Goal: Task Accomplishment & Management: Manage account settings

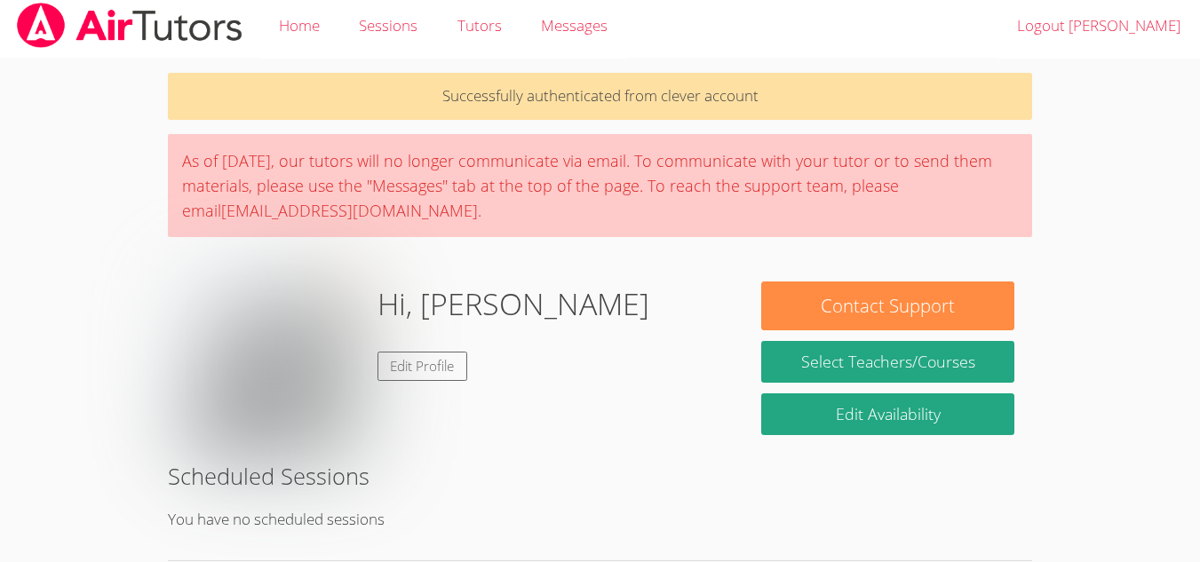
scroll to position [5, 0]
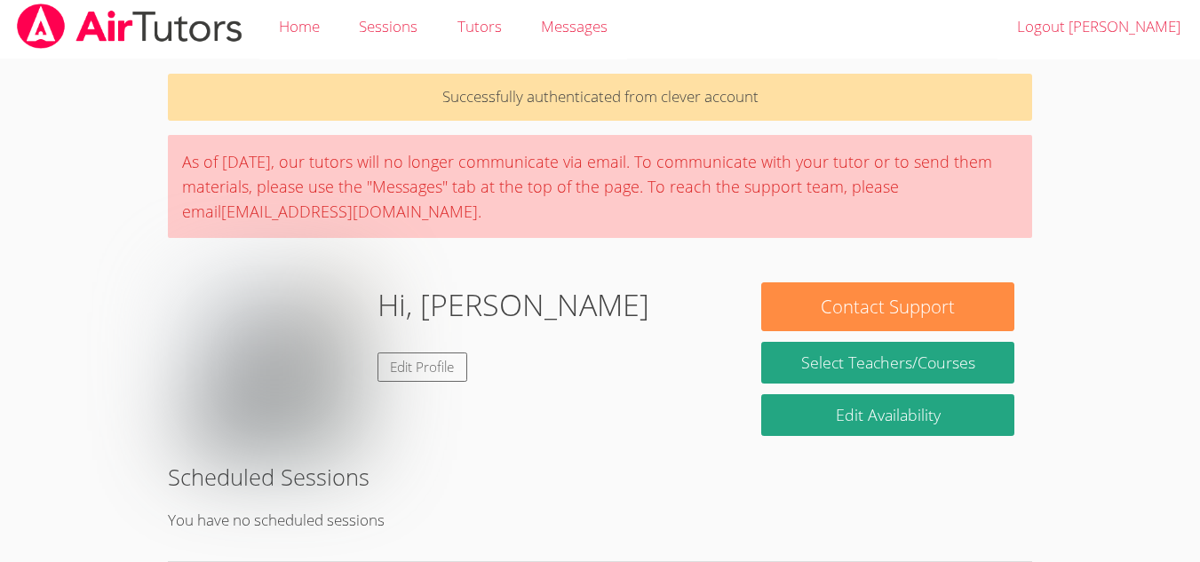
click at [580, 36] on span "Messages" at bounding box center [574, 26] width 67 height 20
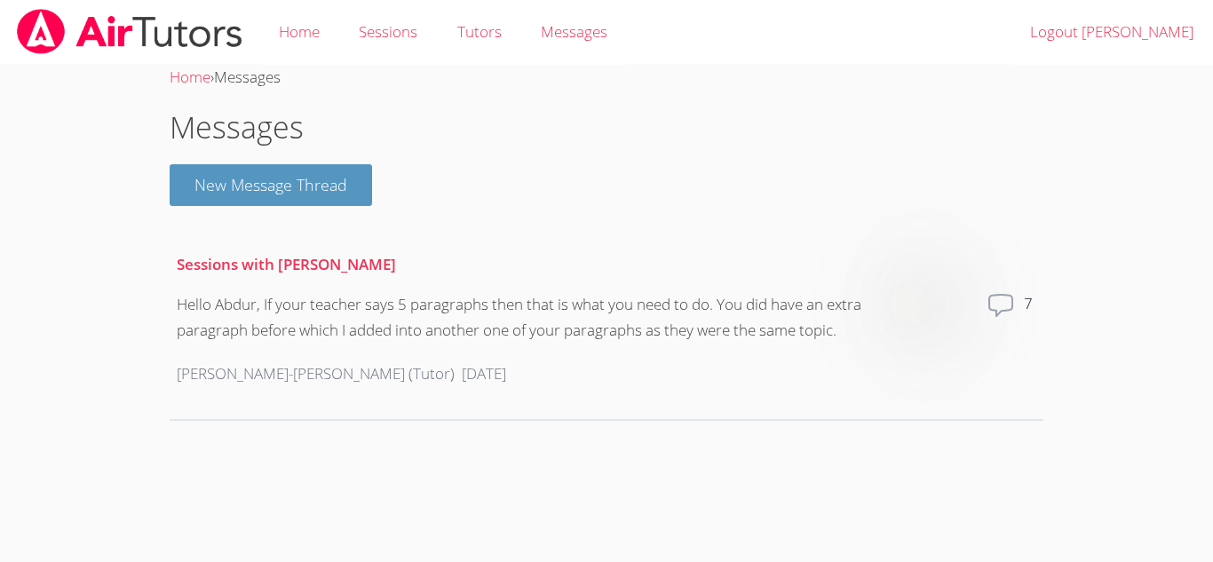
click at [486, 27] on link "Tutors" at bounding box center [478, 32] width 83 height 65
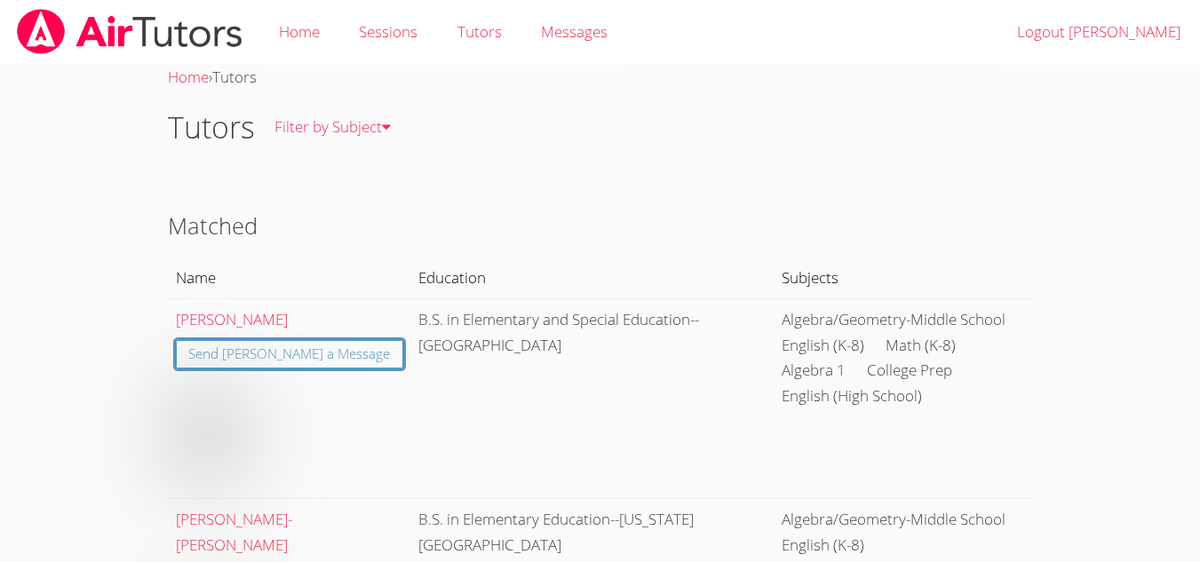
click at [577, 51] on link "Messages" at bounding box center [574, 32] width 106 height 65
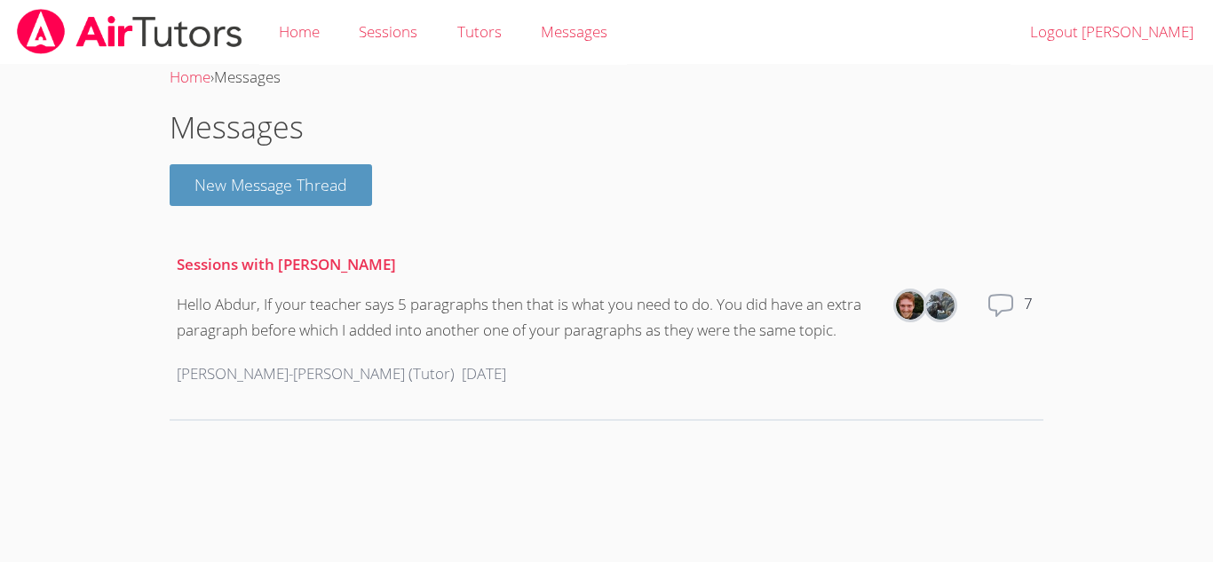
click at [310, 45] on link "Home" at bounding box center [299, 32] width 80 height 65
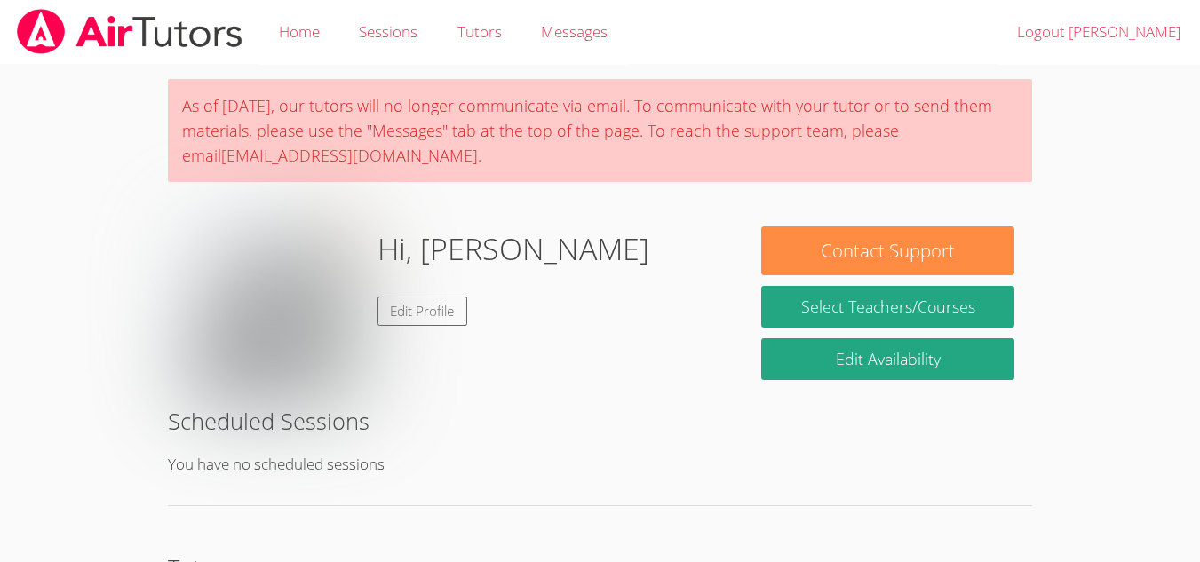
click at [894, 252] on button "Contact Support" at bounding box center [887, 250] width 253 height 49
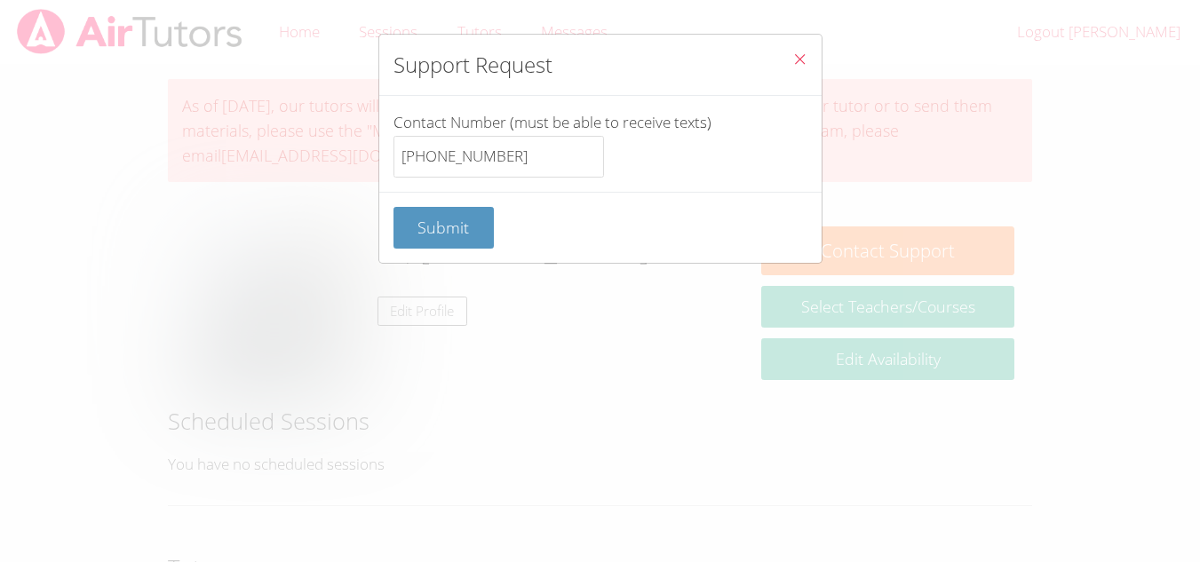
click at [448, 225] on span "Submit" at bounding box center [442, 227] width 51 height 21
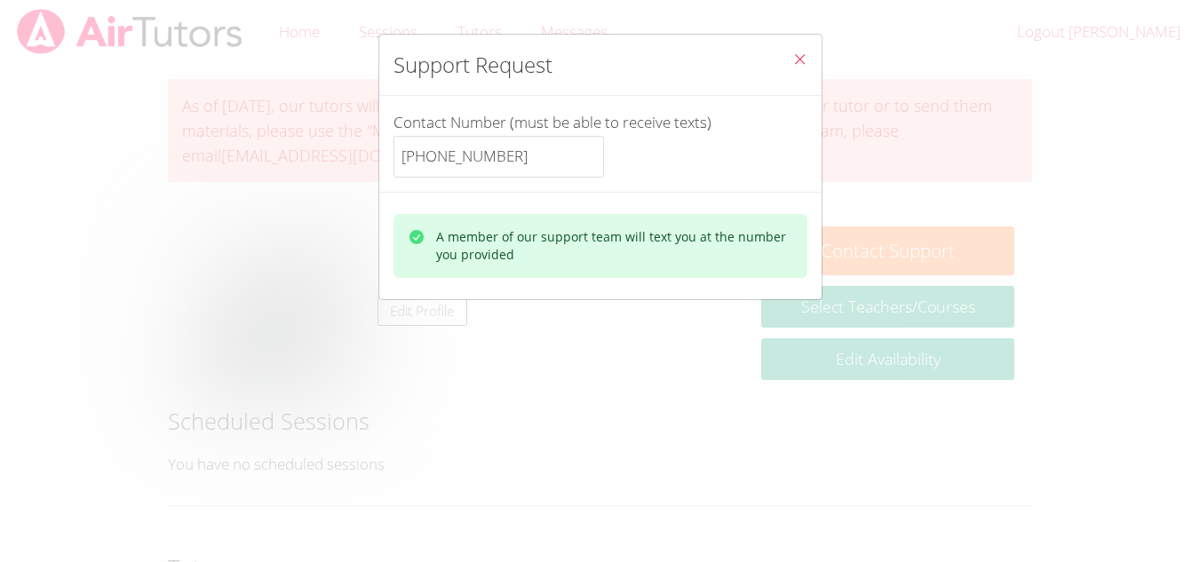
click at [792, 65] on icon "Close" at bounding box center [799, 58] width 15 height 15
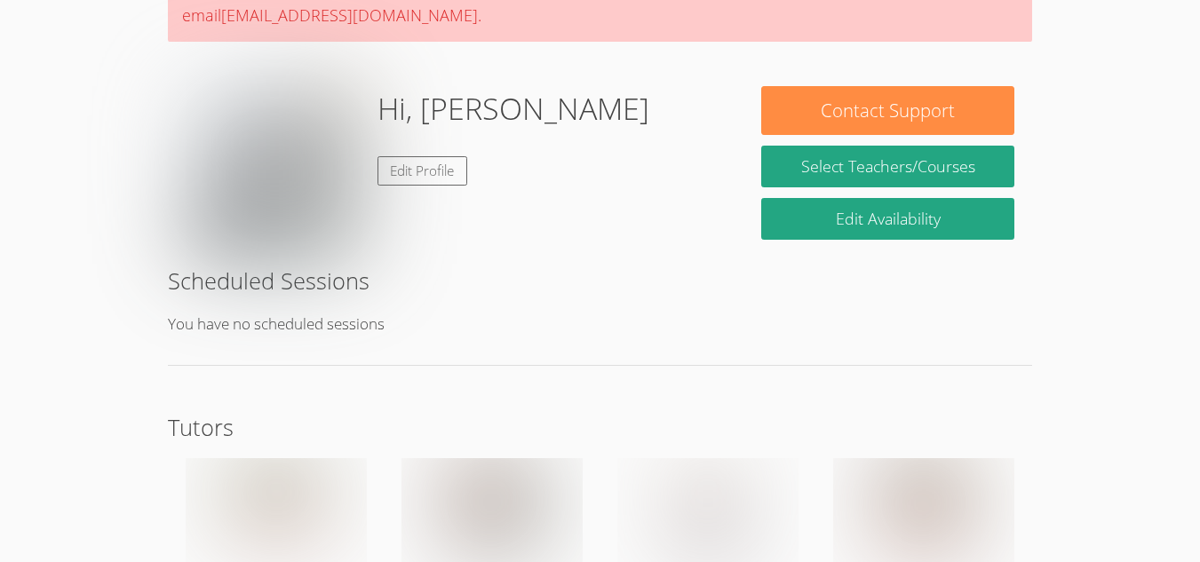
scroll to position [131, 0]
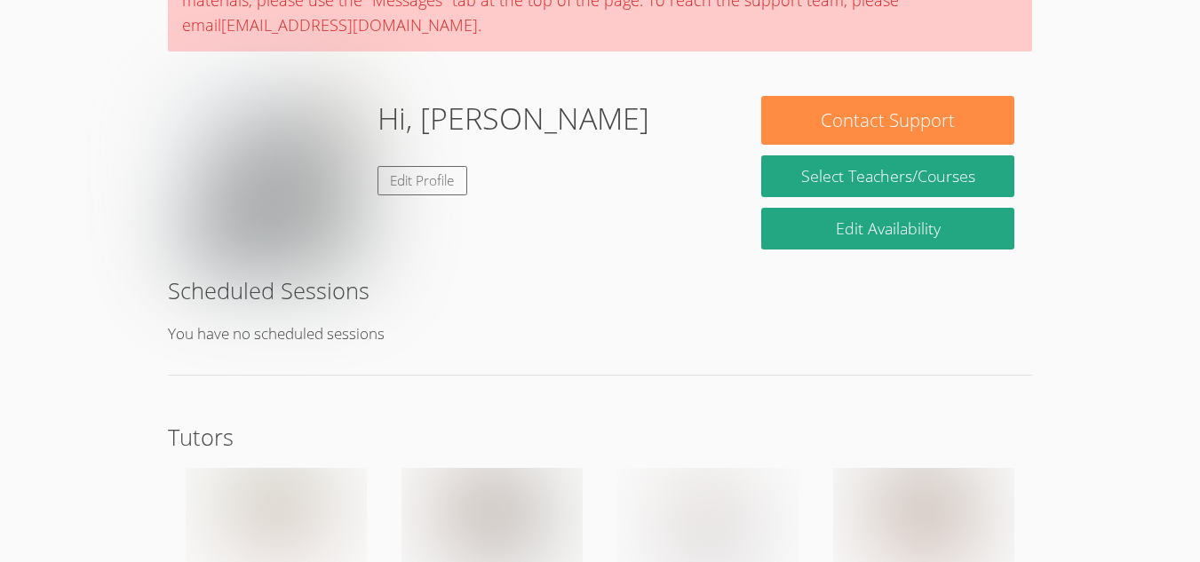
click at [416, 186] on link "Edit Profile" at bounding box center [422, 180] width 91 height 29
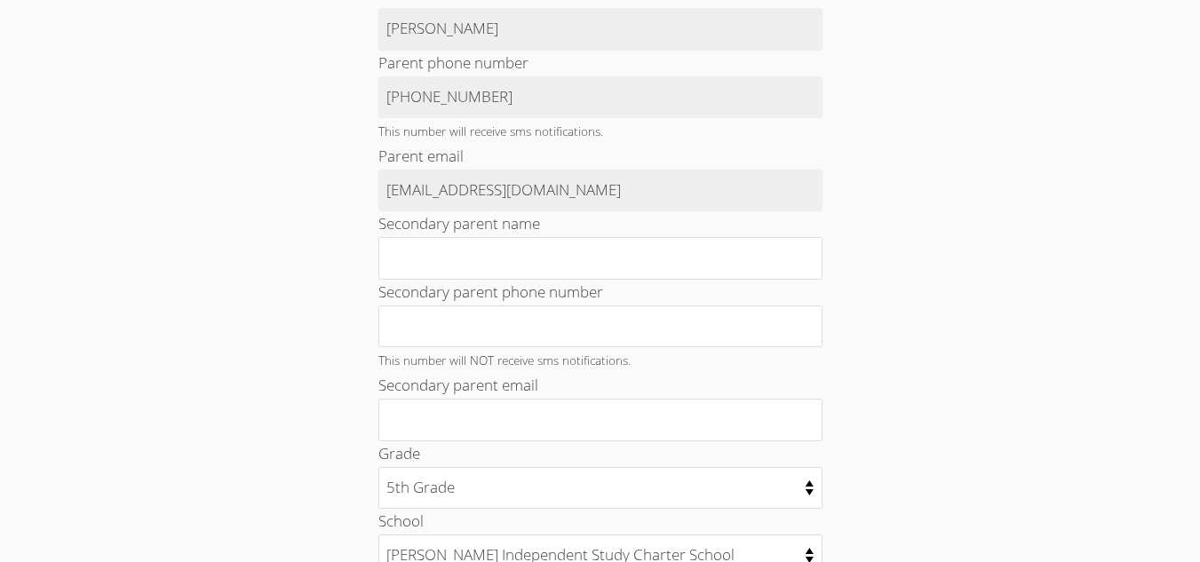
scroll to position [936, 0]
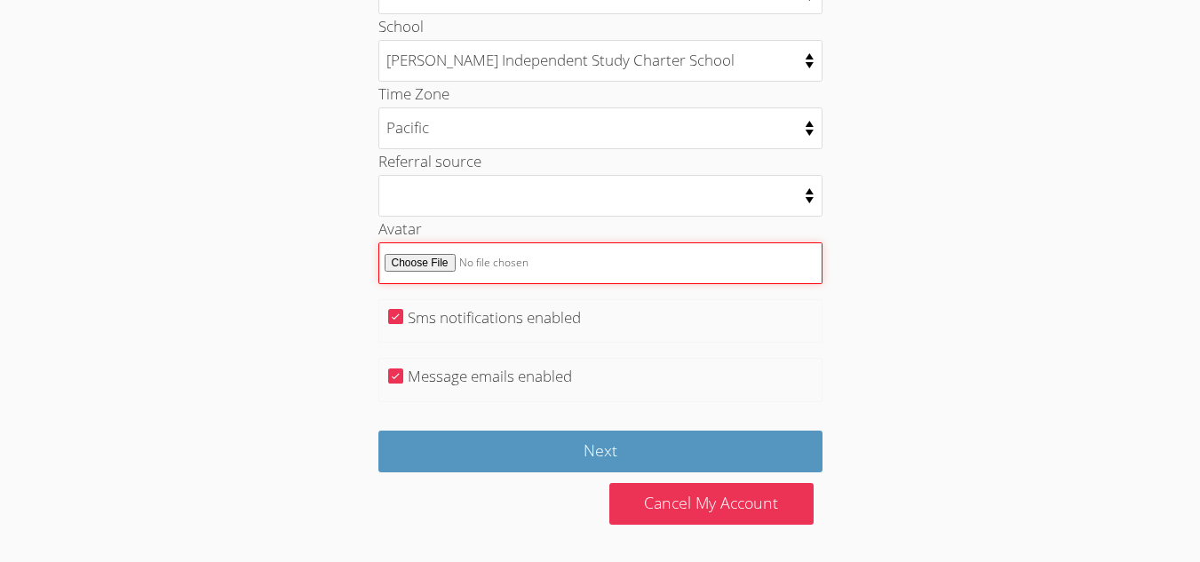
click at [446, 266] on input "Avatar" at bounding box center [600, 263] width 444 height 42
type input "C:\fakepath\mui or ui g.jpg"
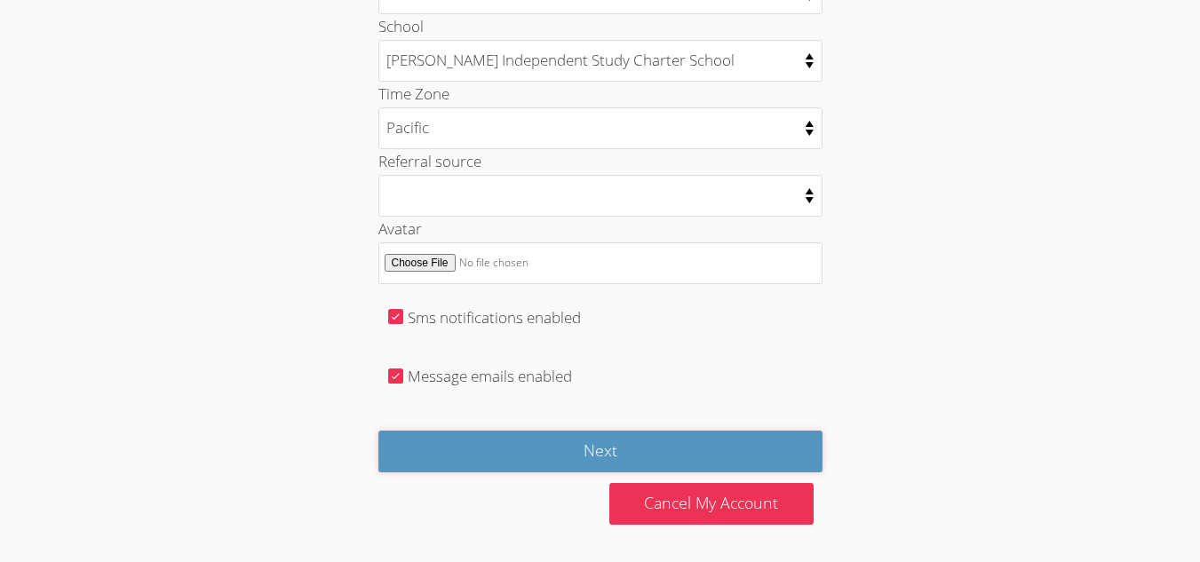
click at [549, 463] on input "Next" at bounding box center [600, 452] width 444 height 42
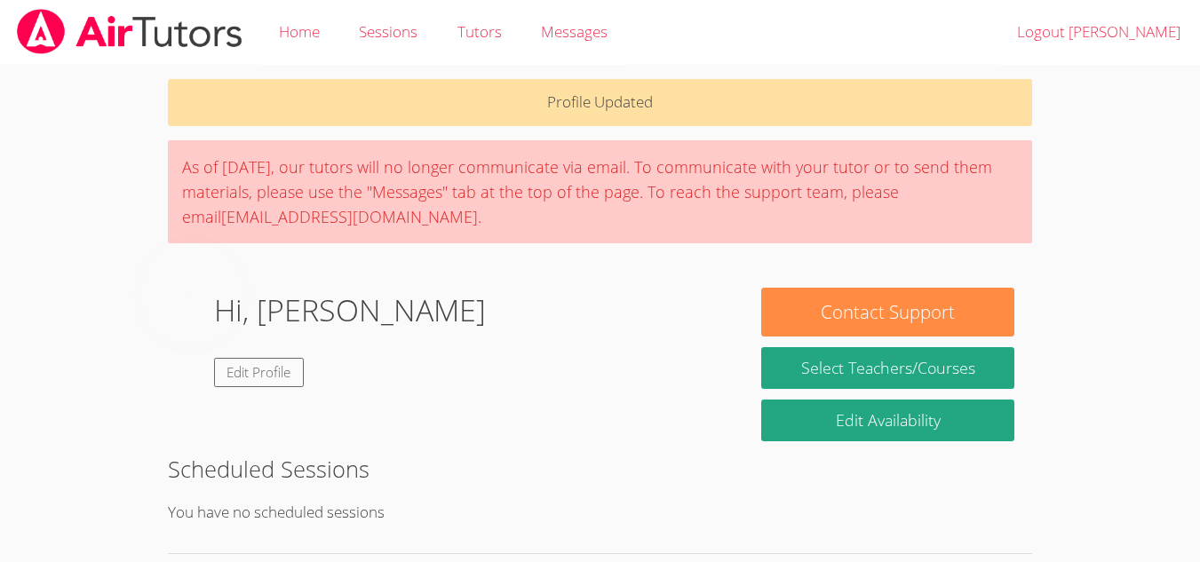
click at [305, 377] on link "Edit Profile" at bounding box center [259, 372] width 91 height 29
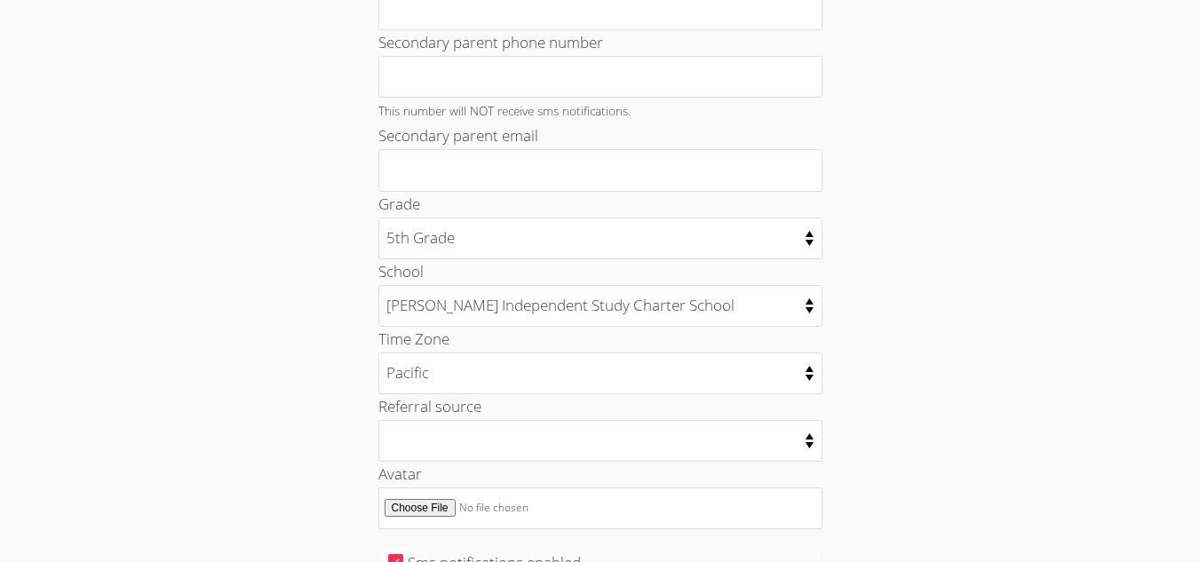
scroll to position [936, 0]
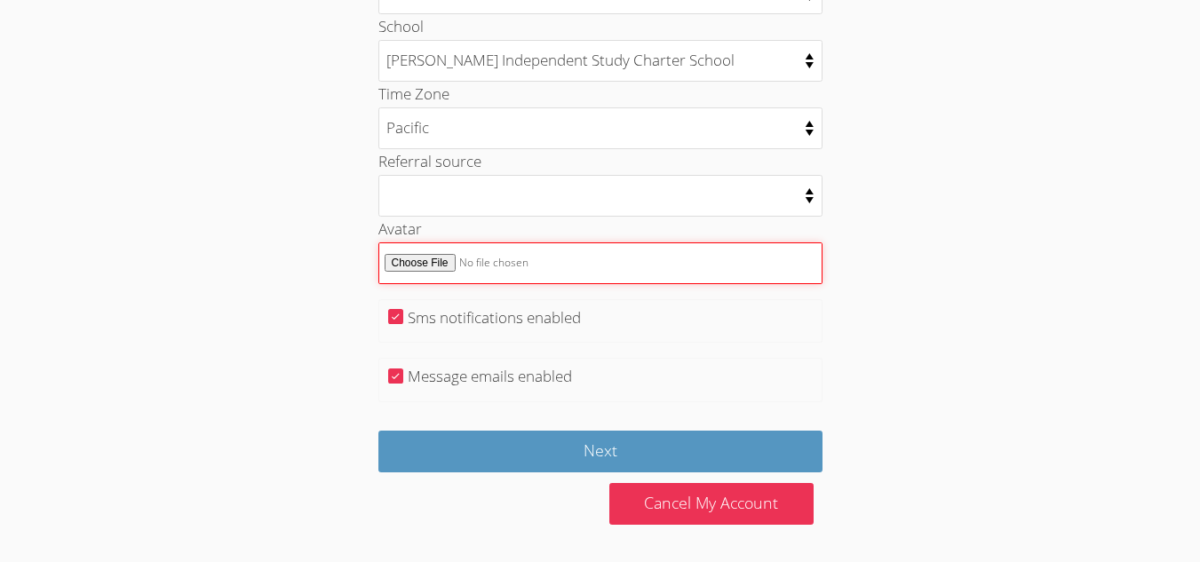
click at [450, 259] on input "Avatar" at bounding box center [600, 263] width 444 height 42
type input "C:\fakepath\ui goku.jpg"
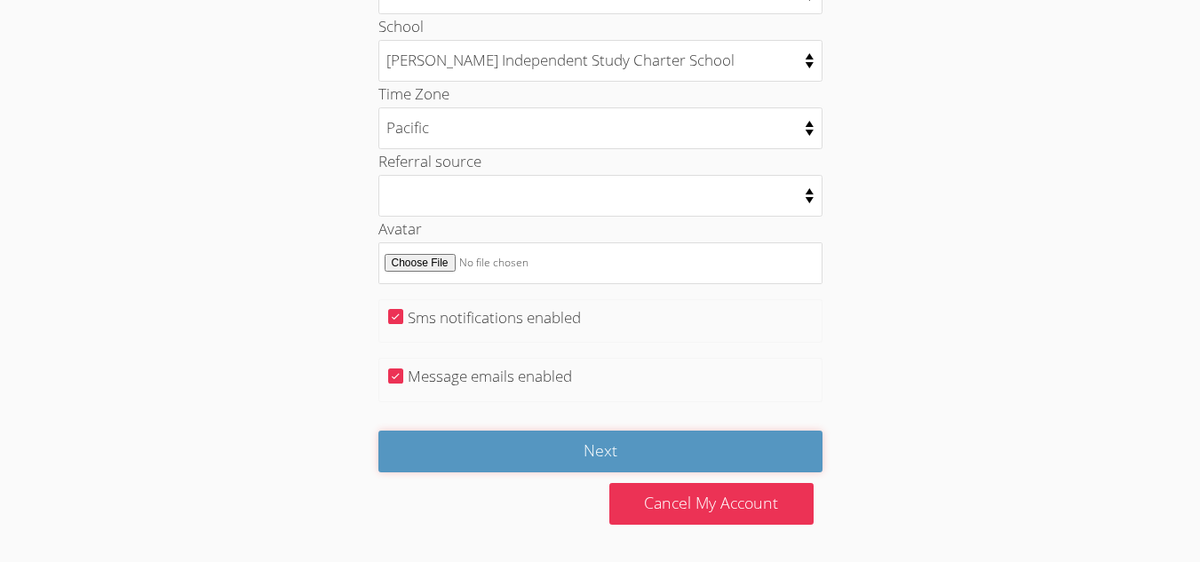
click at [525, 450] on input "Next" at bounding box center [600, 452] width 444 height 42
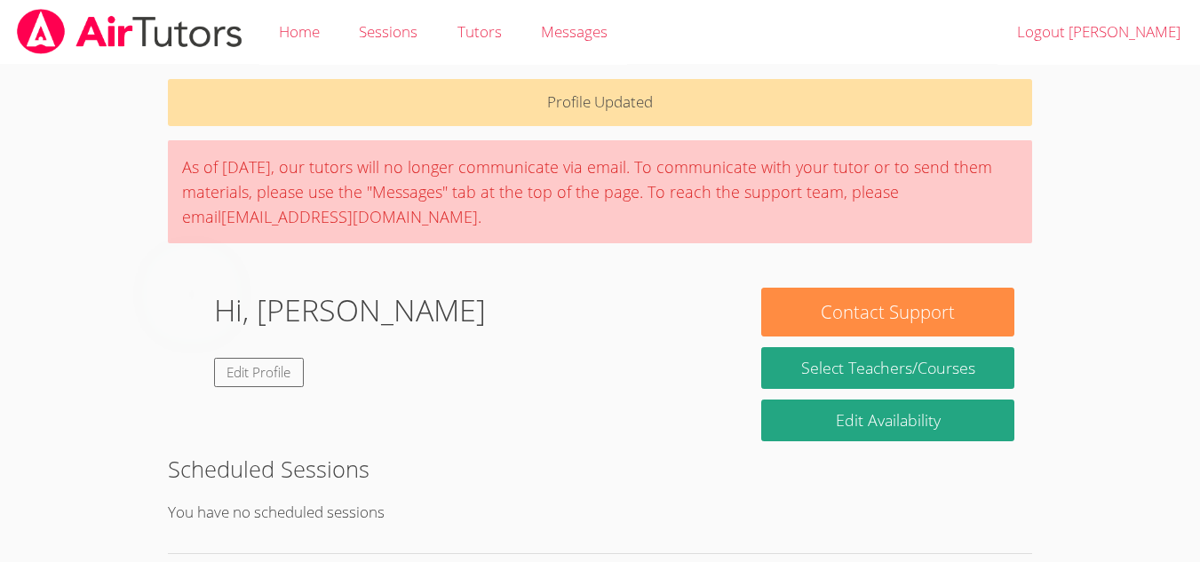
click at [305, 384] on link "Edit Profile" at bounding box center [259, 372] width 91 height 29
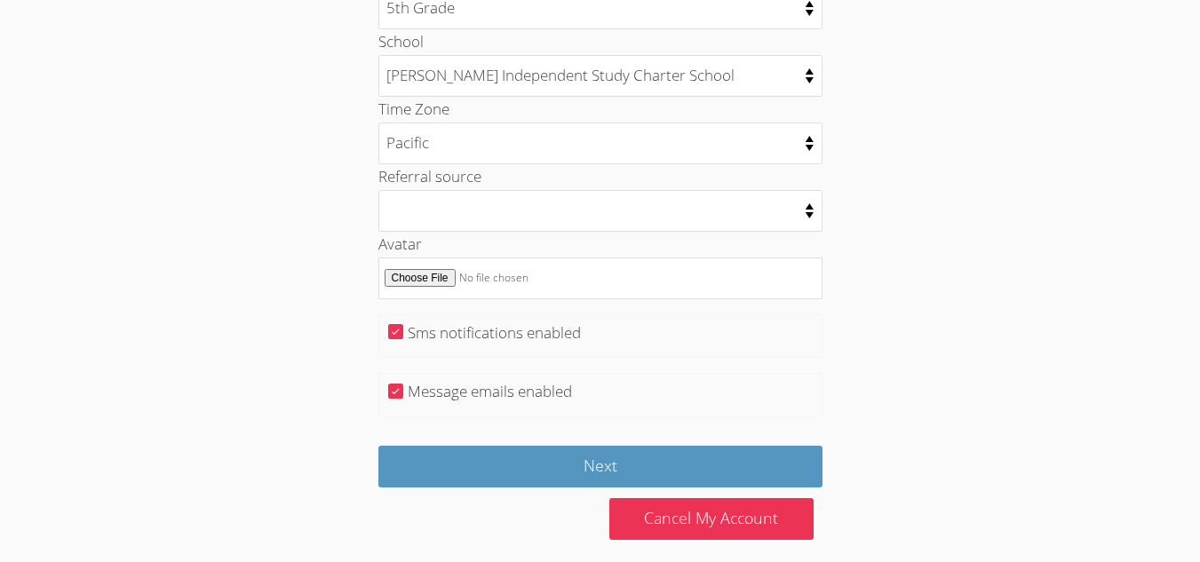
scroll to position [936, 0]
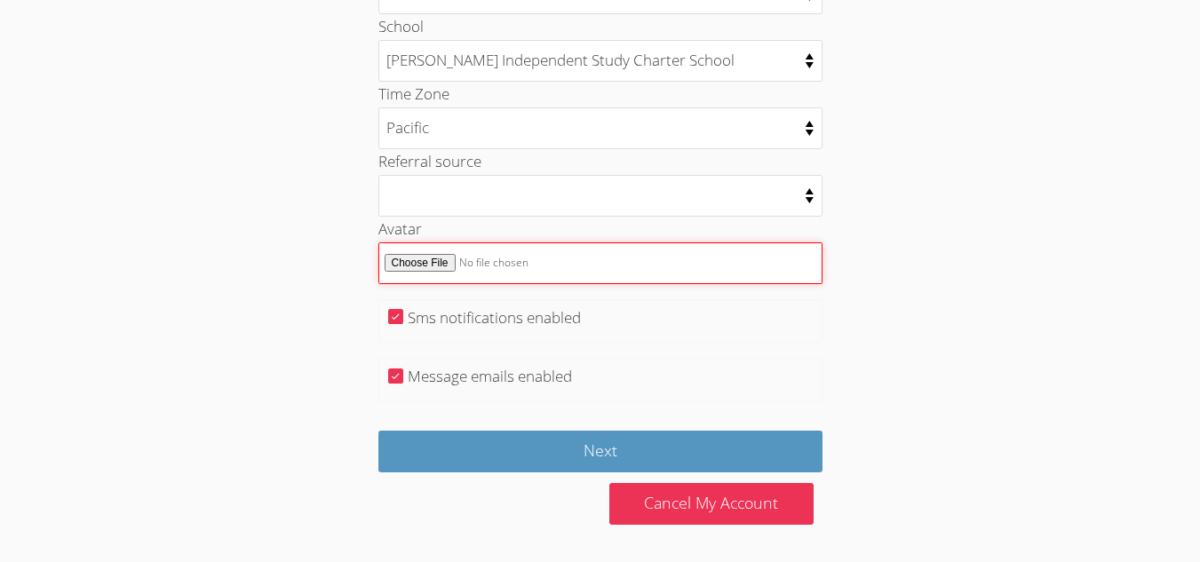
click at [432, 261] on input "Avatar" at bounding box center [600, 263] width 444 height 42
type input "C:\fakepath\mui or ui g.jpg"
click at [437, 259] on input "Avatar" at bounding box center [600, 263] width 444 height 42
click at [439, 264] on input "Avatar" at bounding box center [600, 263] width 444 height 42
type input "C:\fakepath\mui or ui g.jpg"
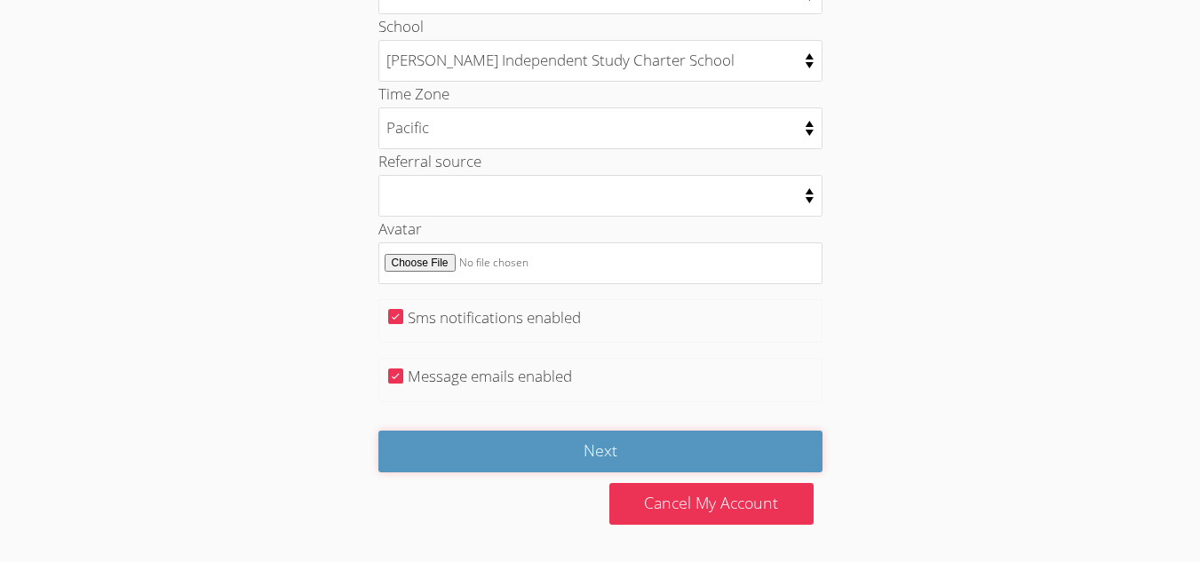
click at [523, 458] on input "Next" at bounding box center [600, 452] width 444 height 42
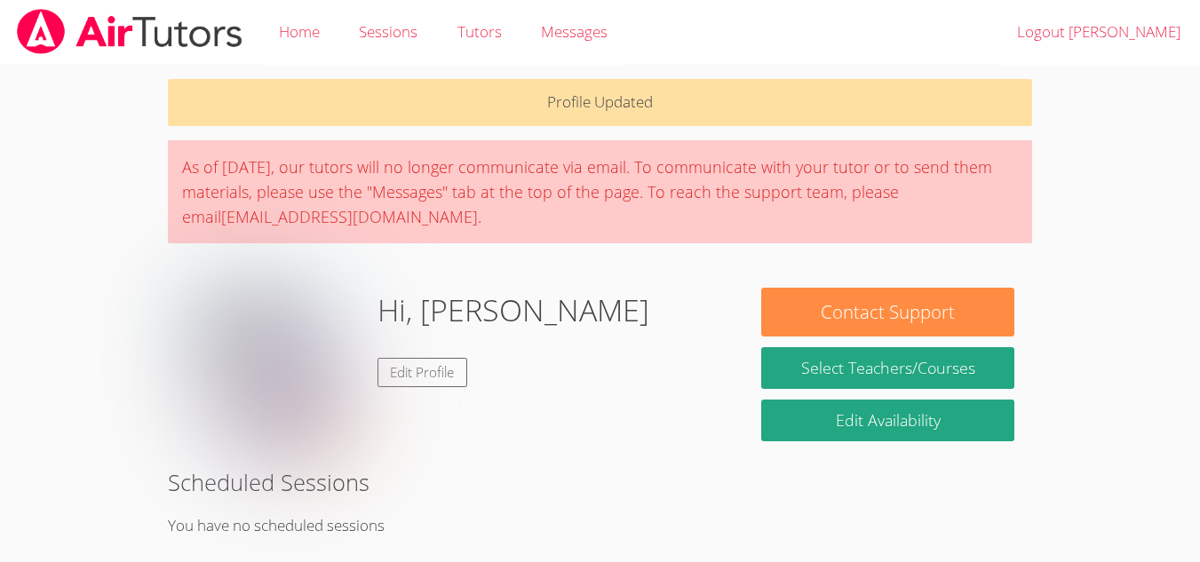
click at [477, 24] on link "Tutors" at bounding box center [478, 32] width 83 height 65
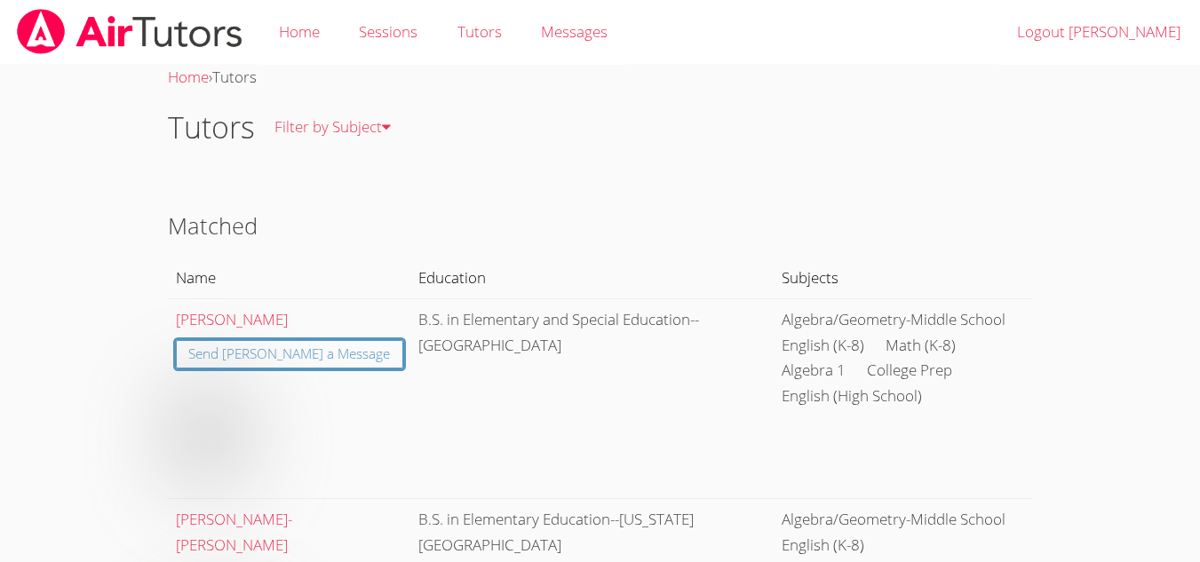
click at [381, 37] on link "Sessions" at bounding box center [388, 32] width 98 height 65
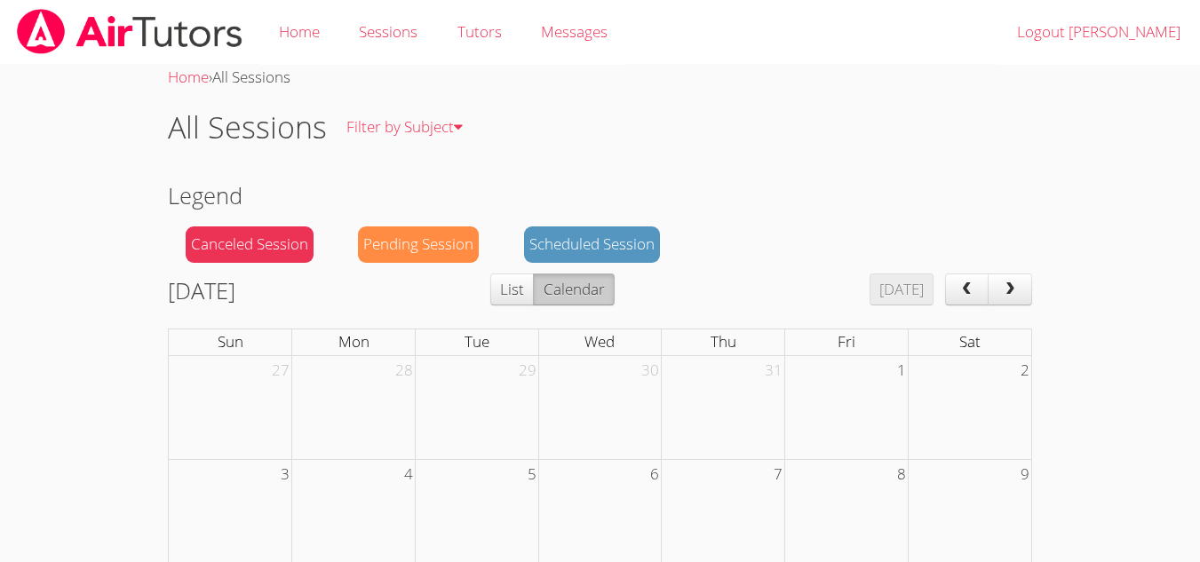
click at [534, 47] on link "Messages" at bounding box center [574, 32] width 106 height 65
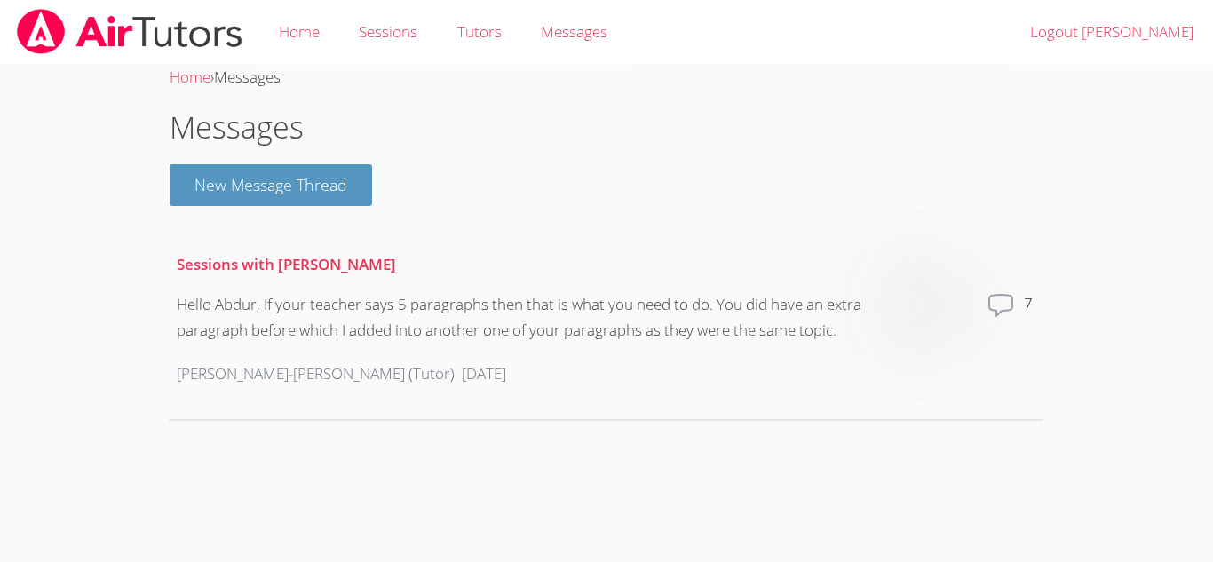
click at [306, 33] on link "Home" at bounding box center [299, 32] width 80 height 65
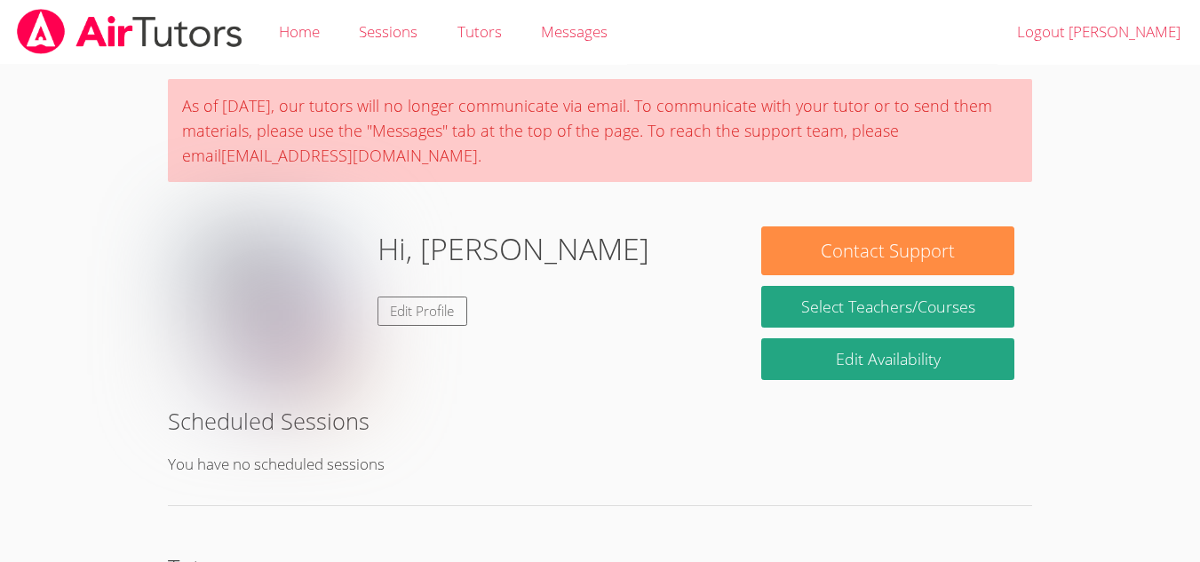
click at [550, 35] on span "Messages" at bounding box center [574, 31] width 67 height 20
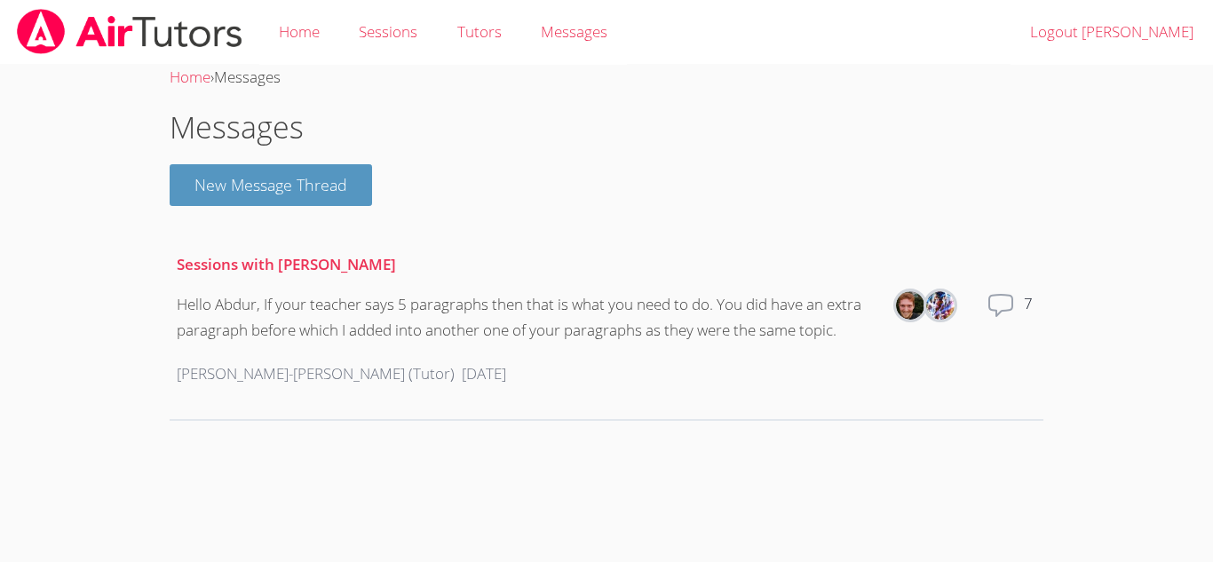
click at [299, 28] on link "Home" at bounding box center [299, 32] width 80 height 65
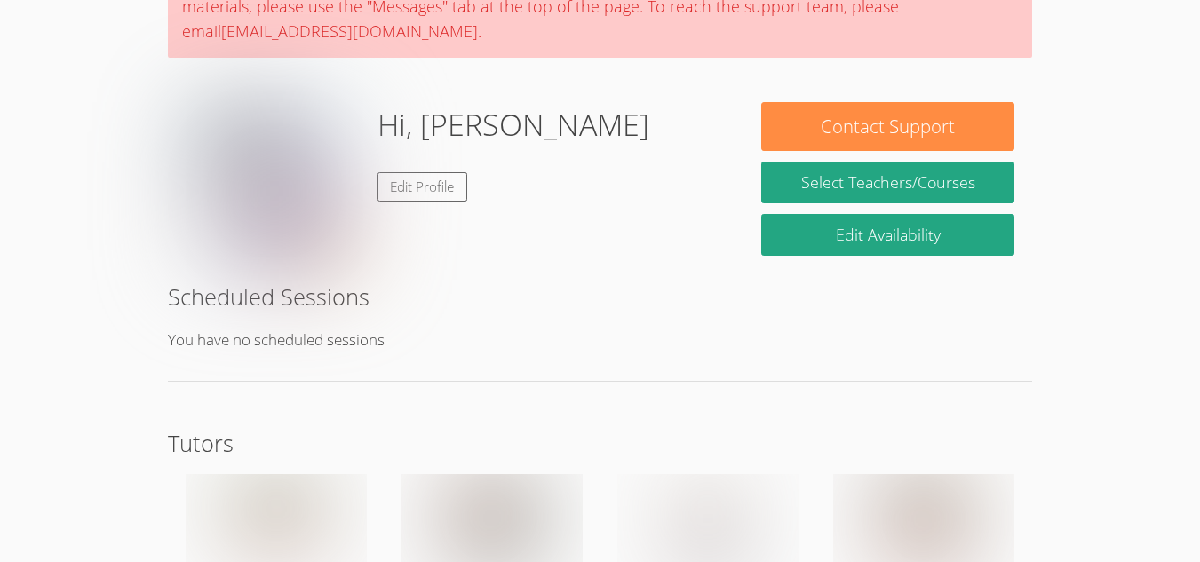
scroll to position [125, 0]
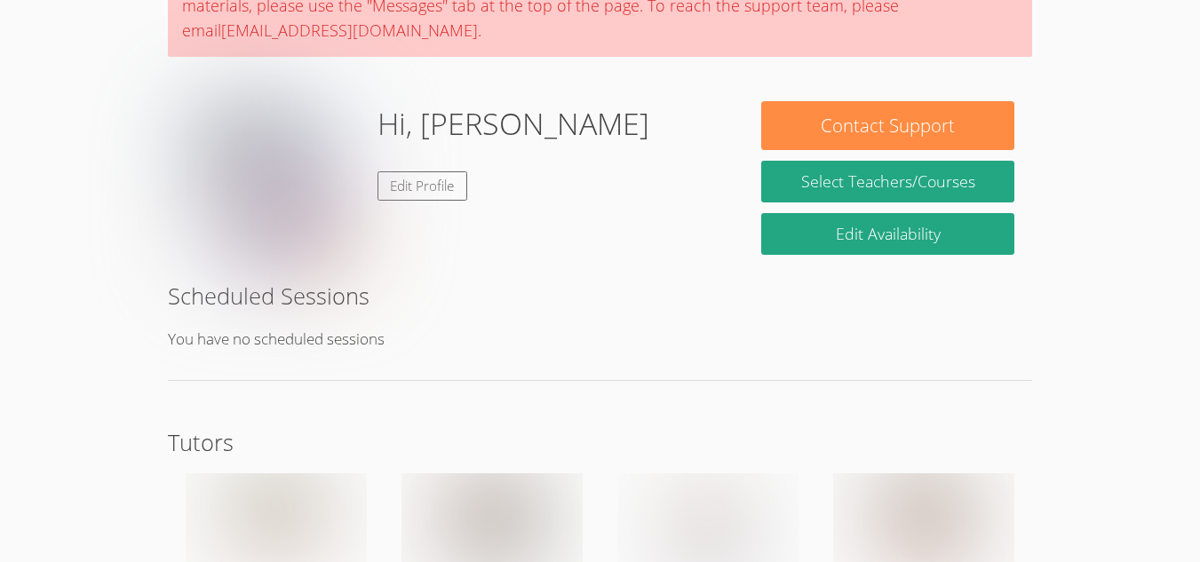
click at [396, 177] on link "Edit Profile" at bounding box center [422, 185] width 91 height 29
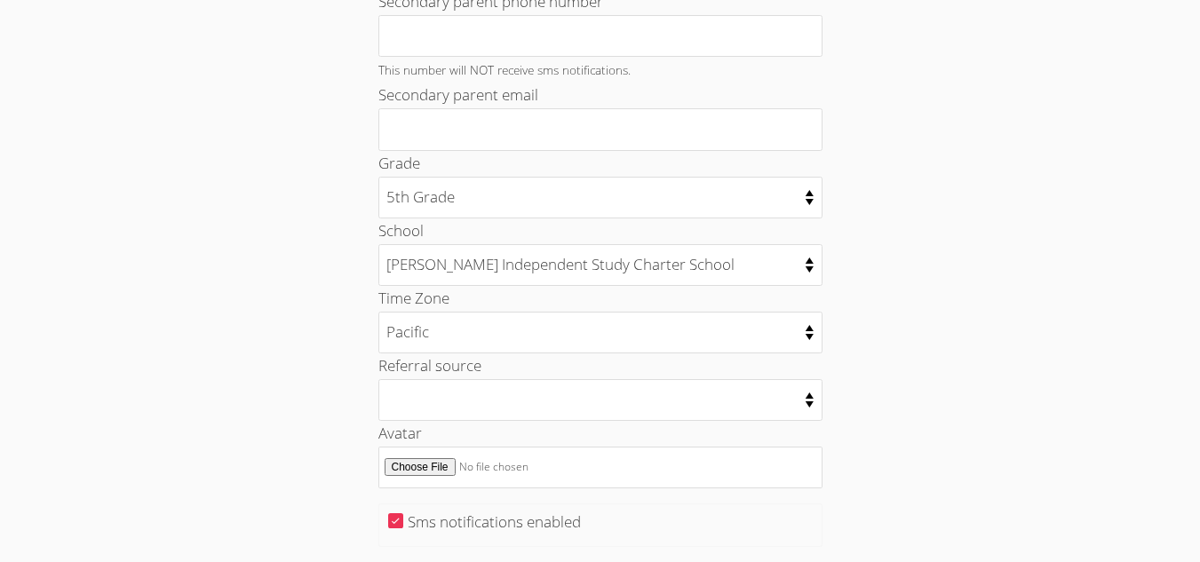
scroll to position [819, 0]
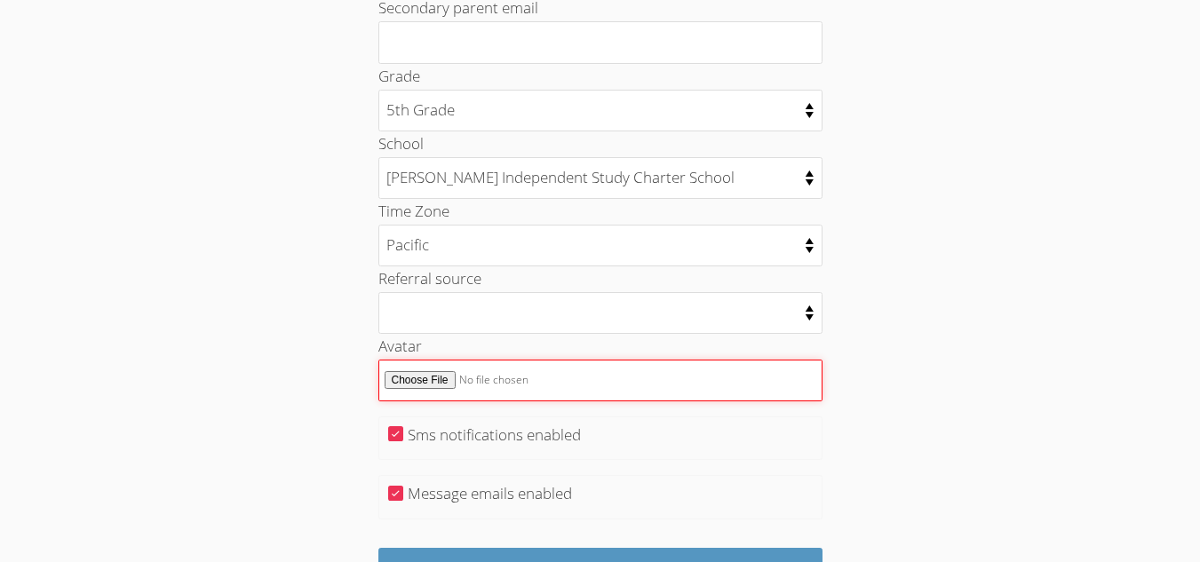
click at [421, 381] on input "Avatar" at bounding box center [600, 381] width 444 height 42
type input "C:\fakepath\smui.htm"
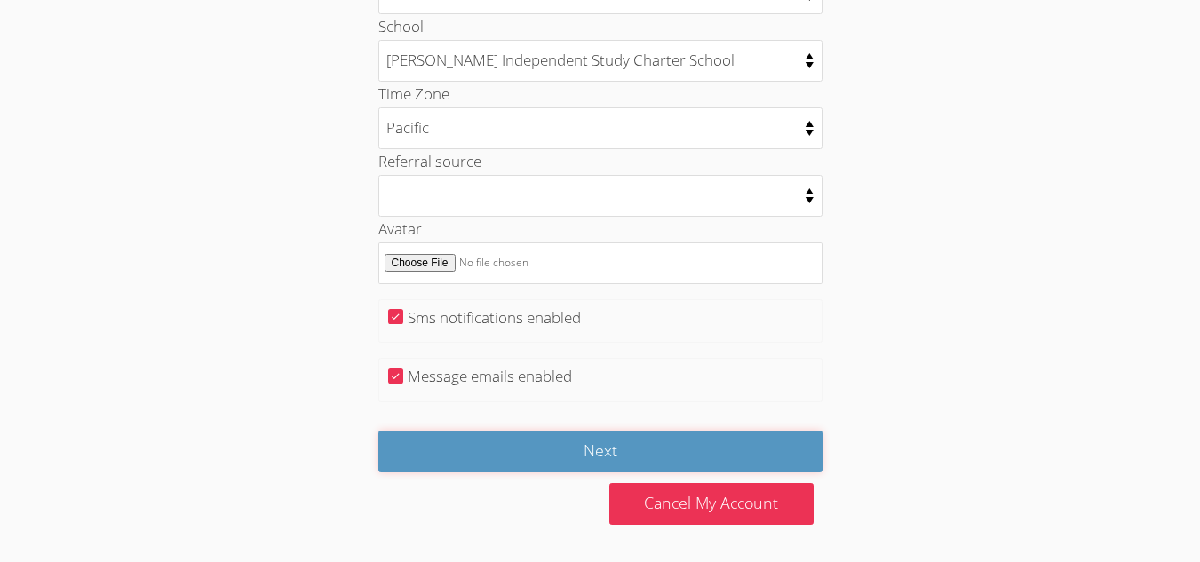
click at [579, 445] on input "Next" at bounding box center [600, 452] width 444 height 42
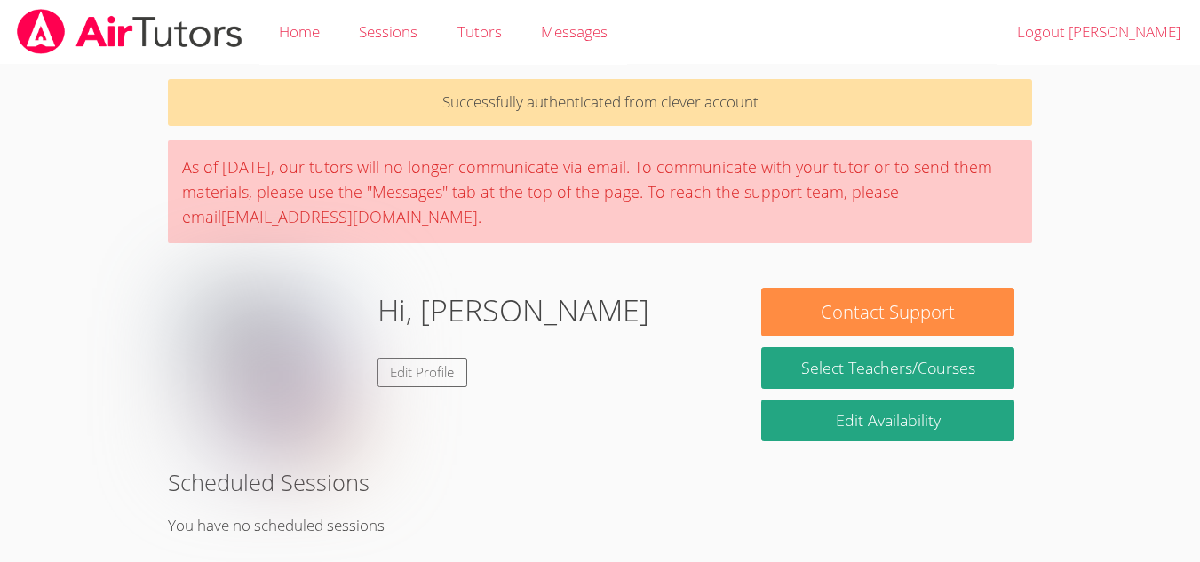
scroll to position [43, 0]
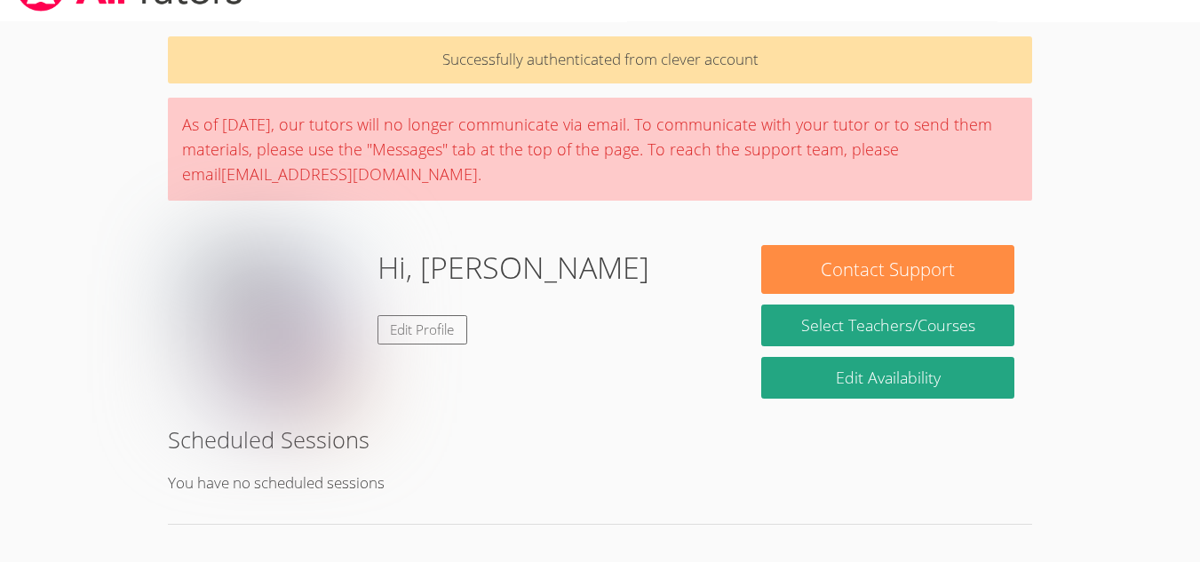
click at [416, 337] on link "Edit Profile" at bounding box center [422, 329] width 91 height 29
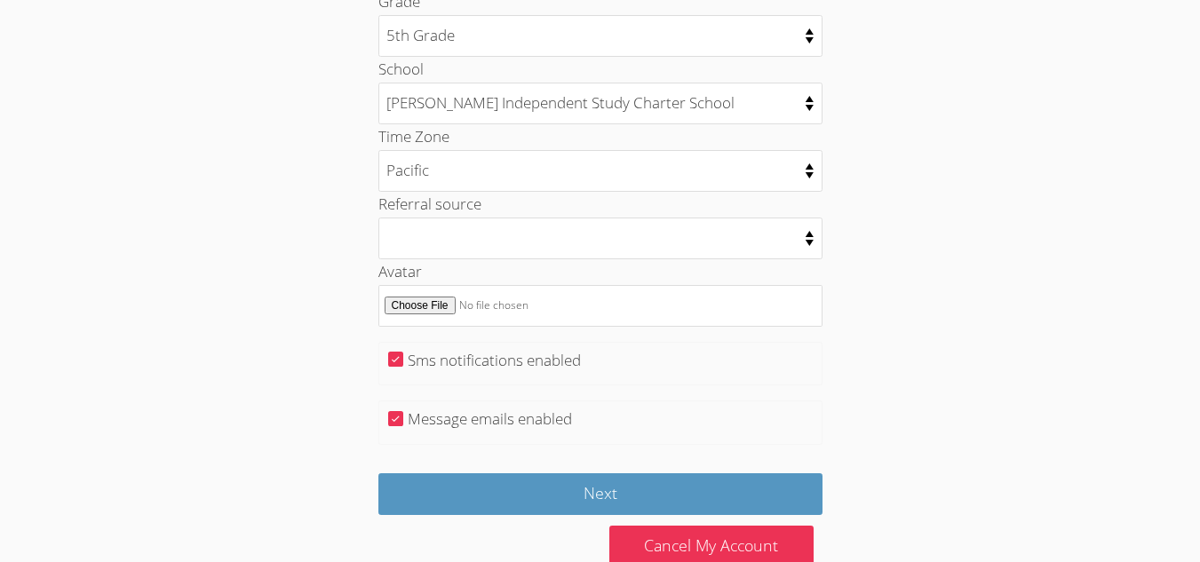
scroll to position [936, 0]
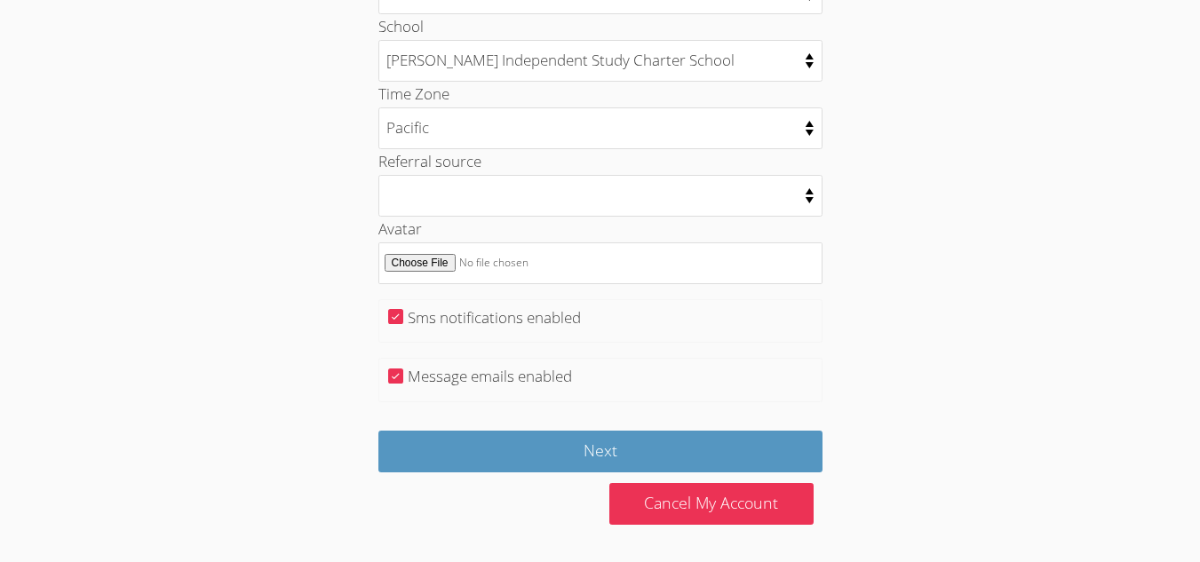
click at [461, 472] on div at bounding box center [489, 485] width 222 height 26
click at [458, 457] on input "Next" at bounding box center [600, 452] width 444 height 42
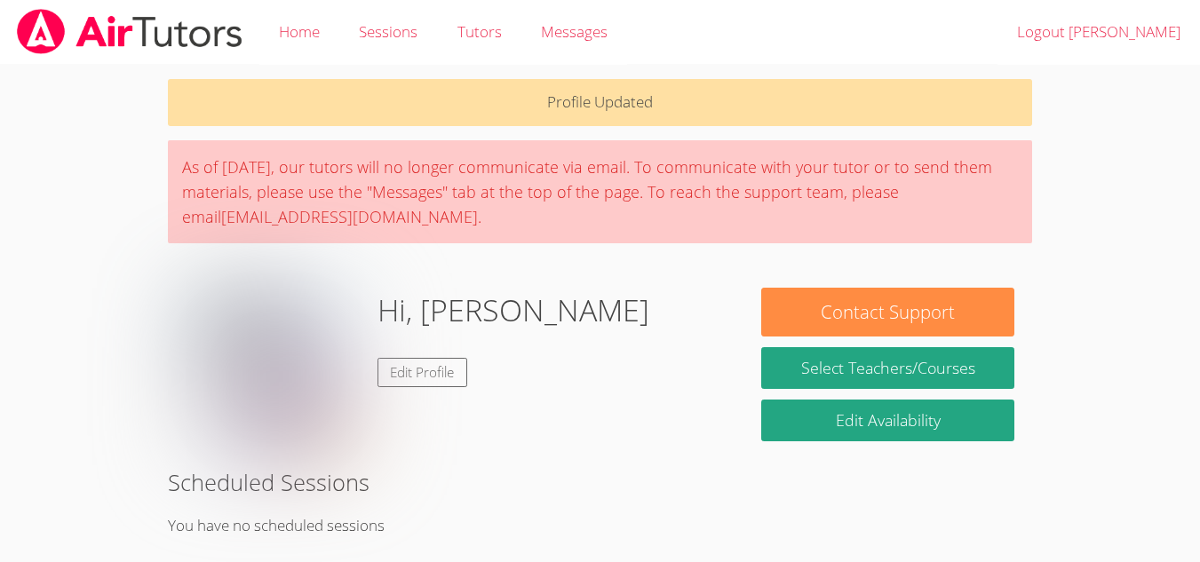
click at [427, 371] on link "Edit Profile" at bounding box center [422, 372] width 91 height 29
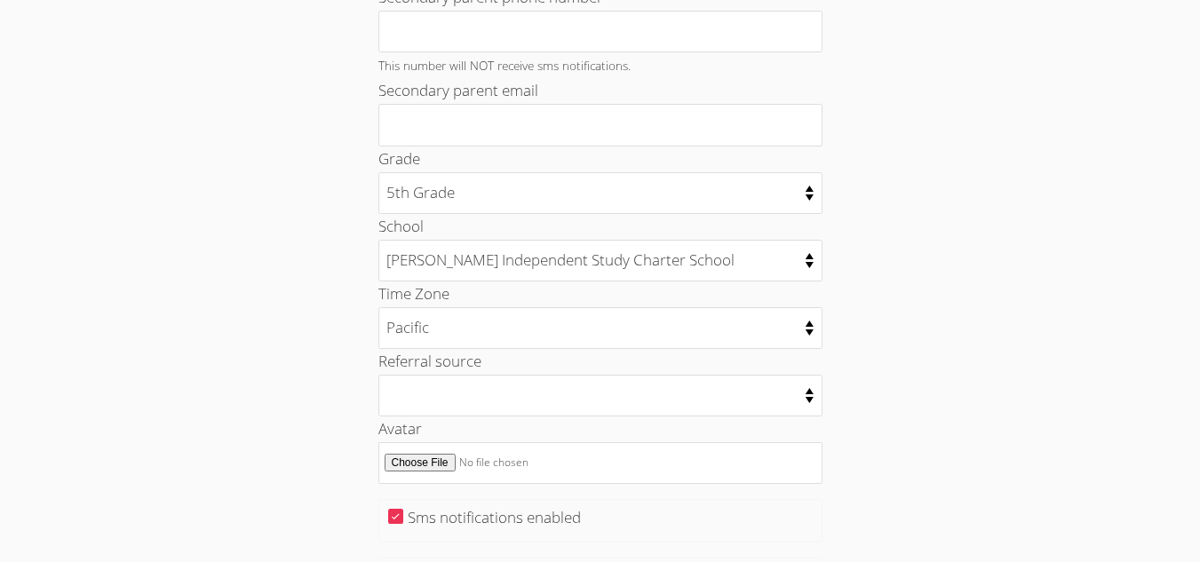
scroll to position [797, 0]
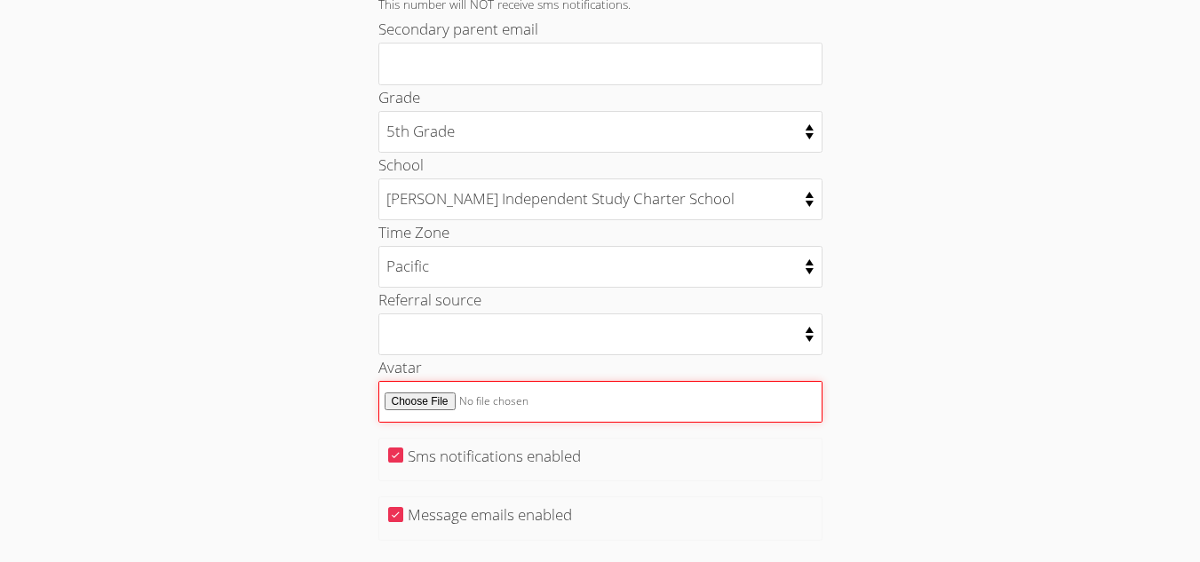
click at [433, 400] on input "Avatar" at bounding box center [600, 402] width 444 height 42
type input "C:\fakepath\smui.htm"
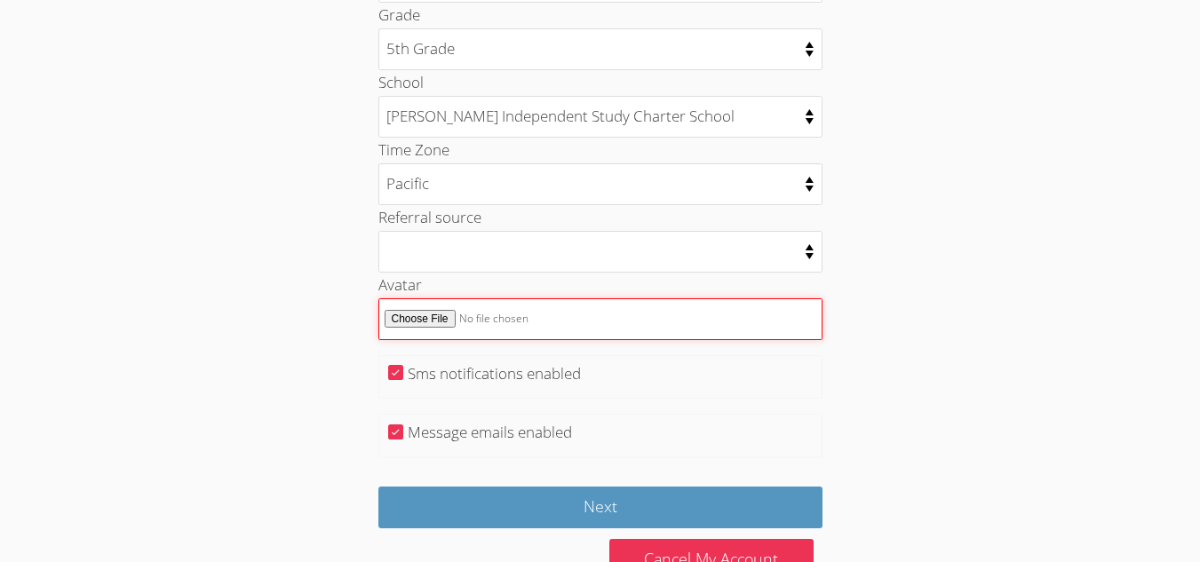
scroll to position [936, 0]
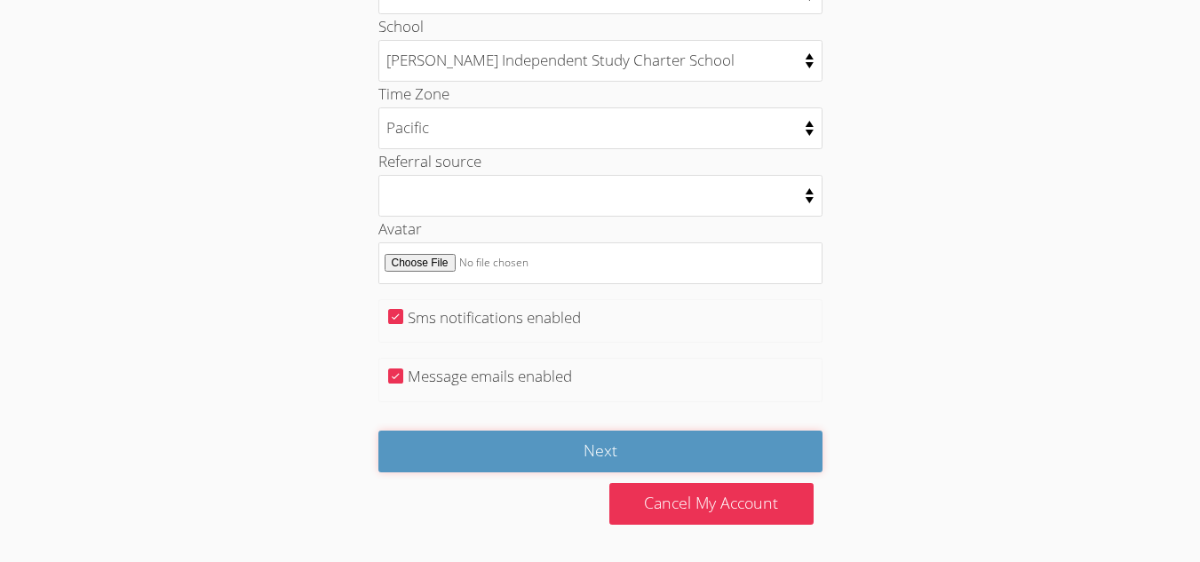
click at [483, 445] on input "Next" at bounding box center [600, 452] width 444 height 42
